Goal: Find specific page/section: Find specific page/section

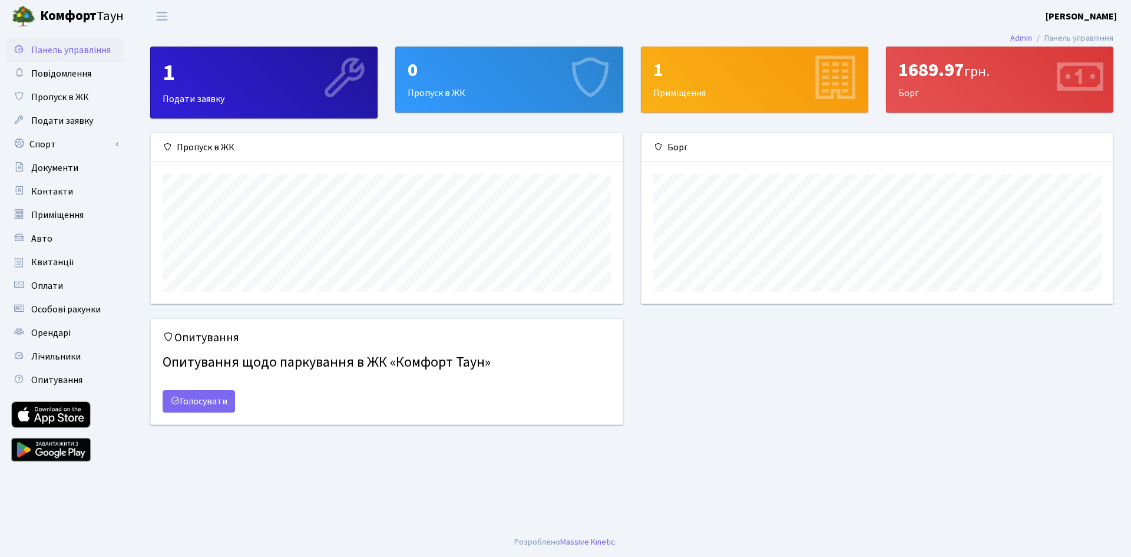
scroll to position [170, 471]
click at [52, 296] on link "Оплати" at bounding box center [65, 286] width 118 height 24
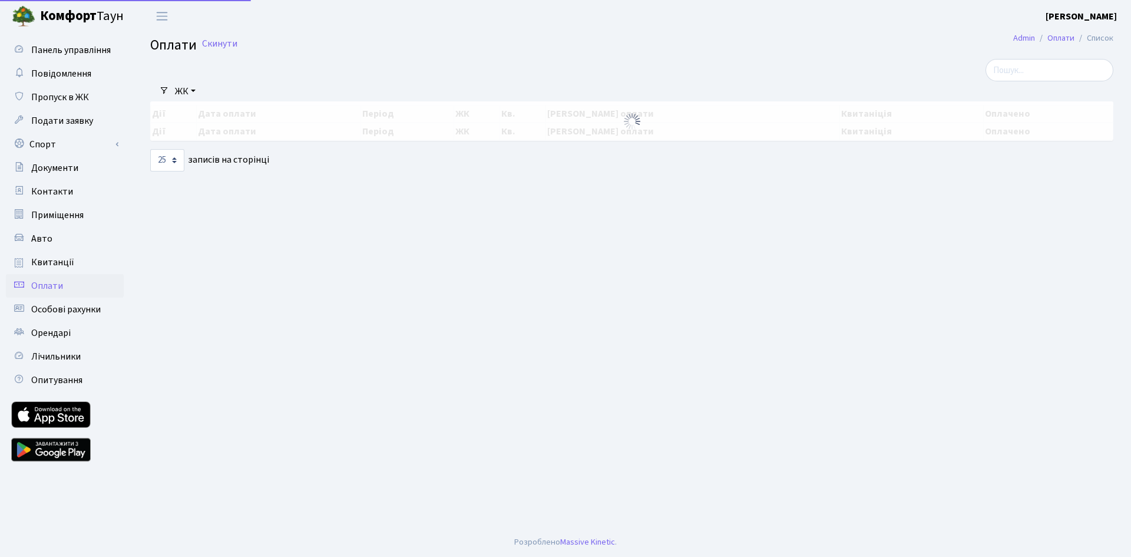
select select "25"
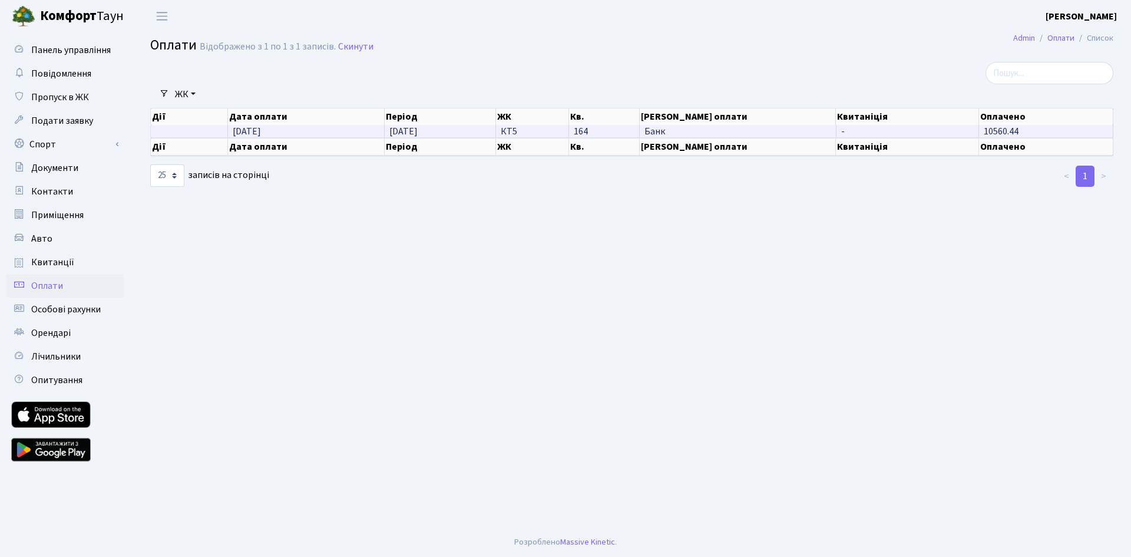
click at [666, 133] on span "Банк" at bounding box center [738, 131] width 186 height 9
click at [261, 128] on span "[DATE]" at bounding box center [247, 131] width 28 height 13
click at [81, 255] on link "Квитанції" at bounding box center [65, 262] width 118 height 24
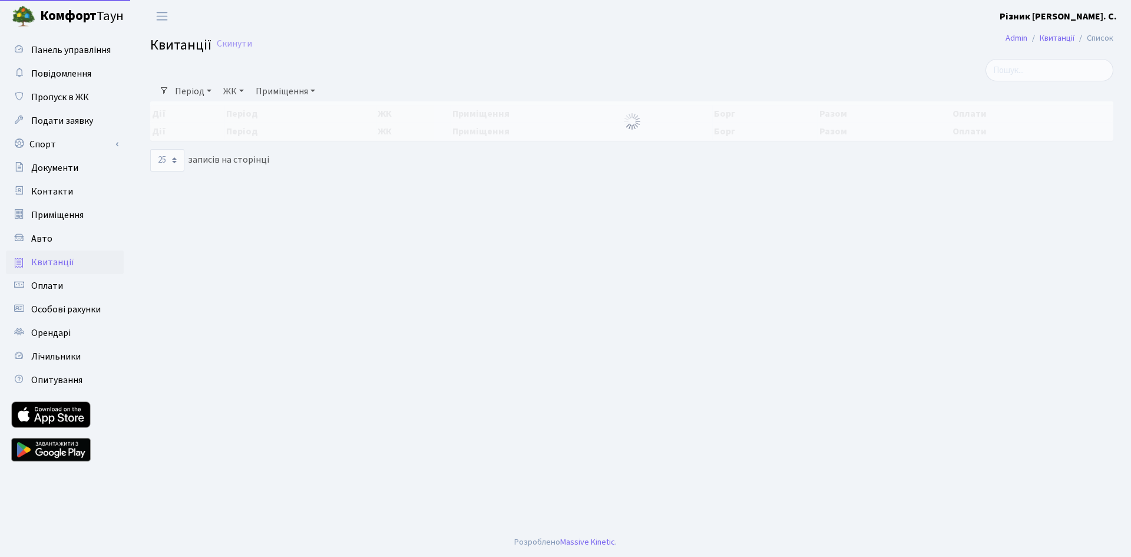
select select "25"
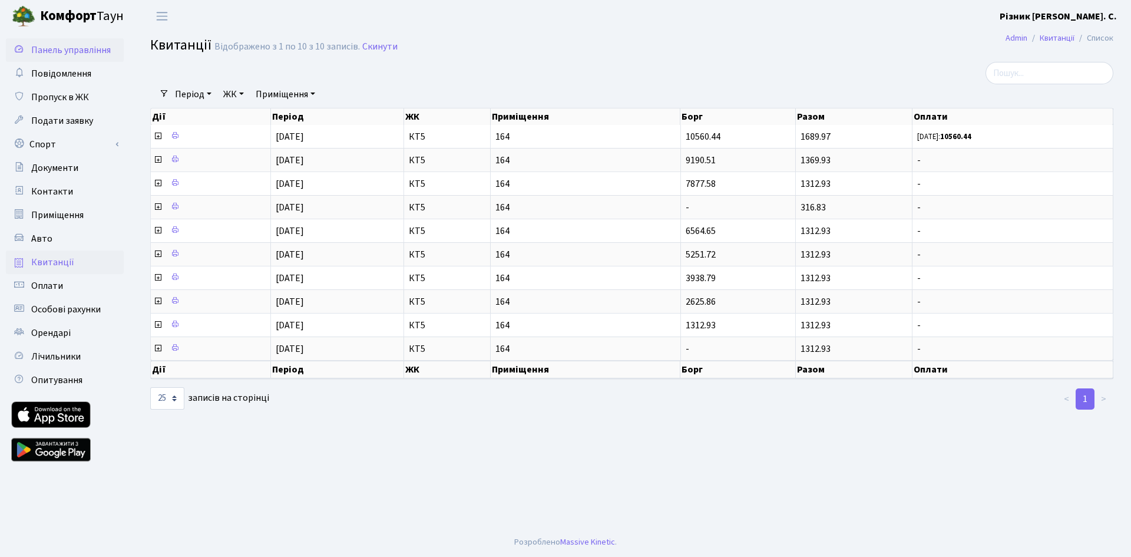
click at [59, 45] on span "Панель управління" at bounding box center [71, 50] width 80 height 13
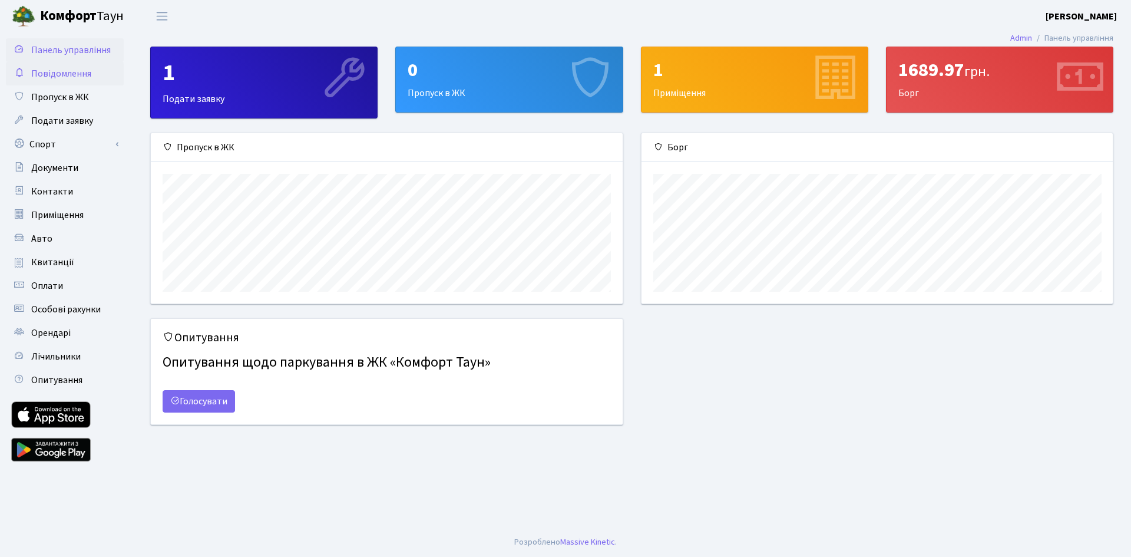
scroll to position [170, 471]
